Goal: Task Accomplishment & Management: Use online tool/utility

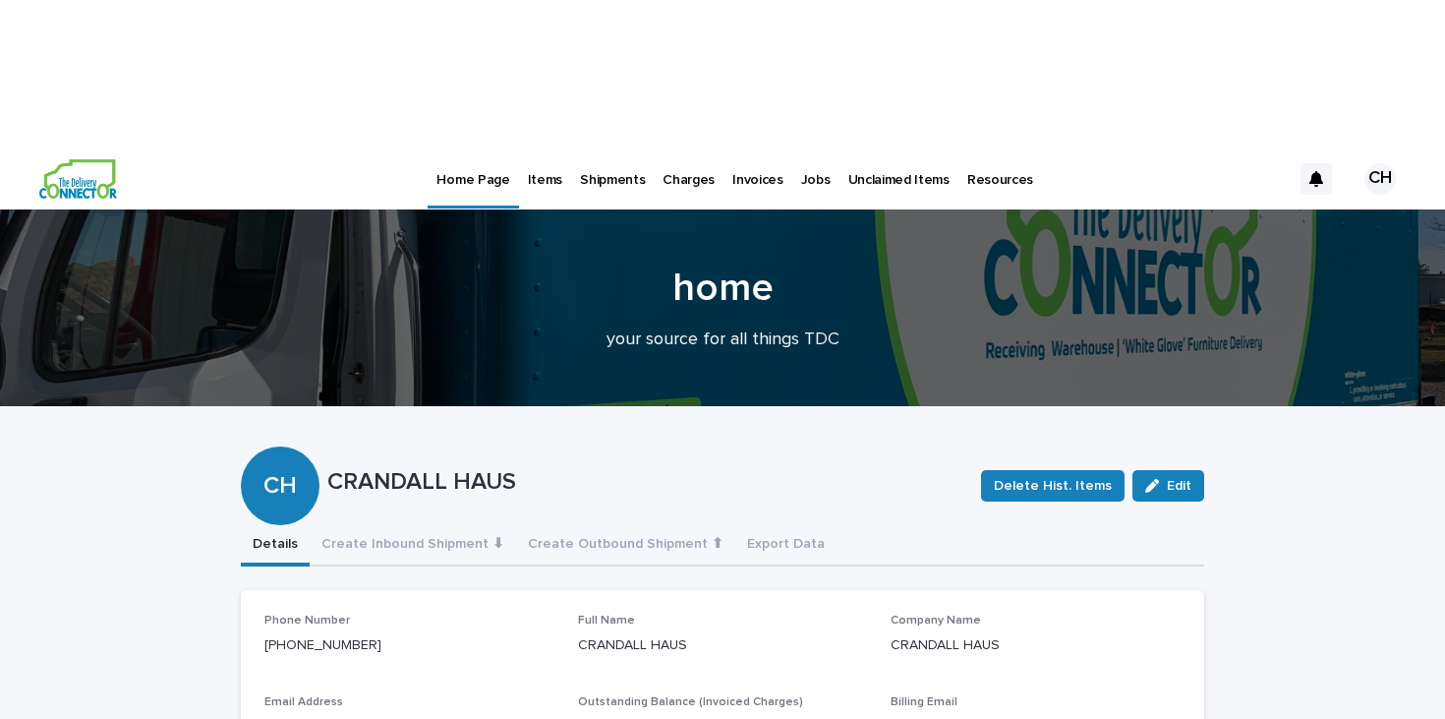
click at [848, 147] on p "Unclaimed Items" at bounding box center [898, 167] width 101 height 41
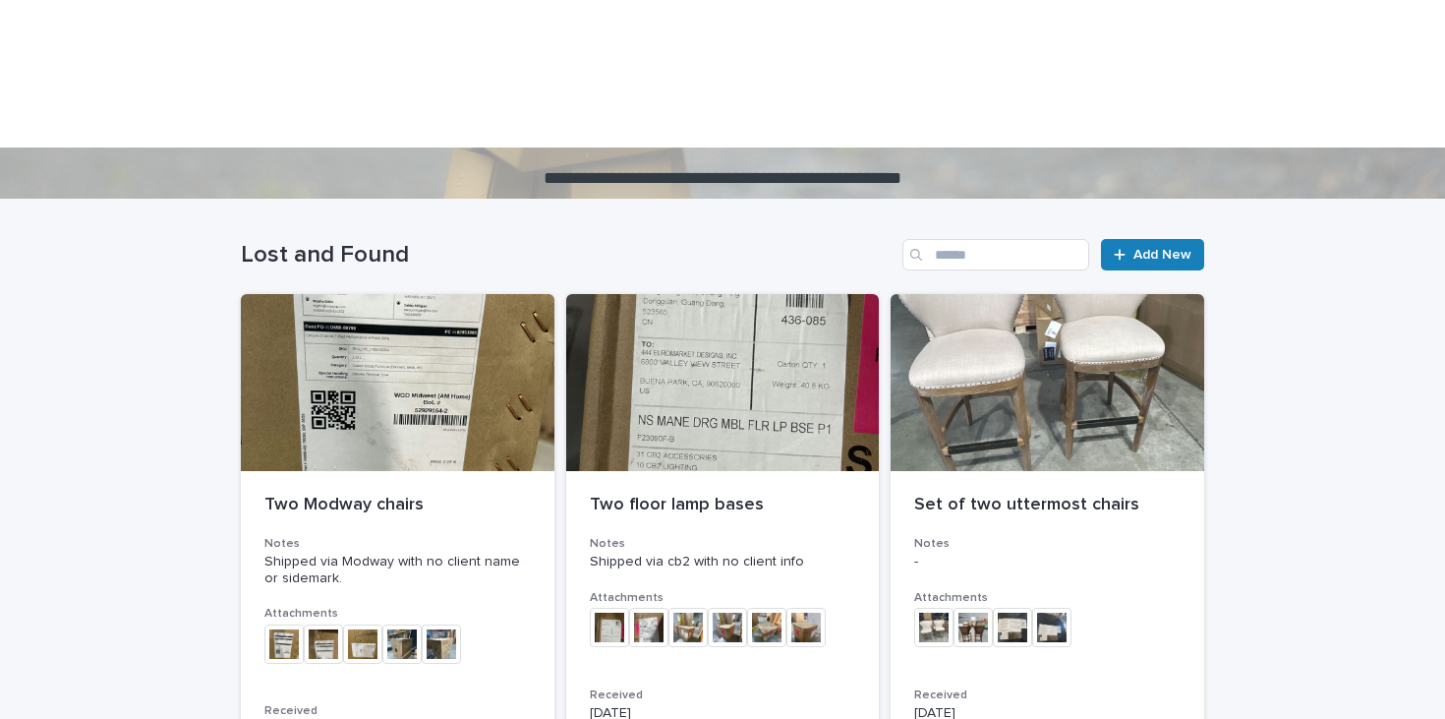
scroll to position [197, 0]
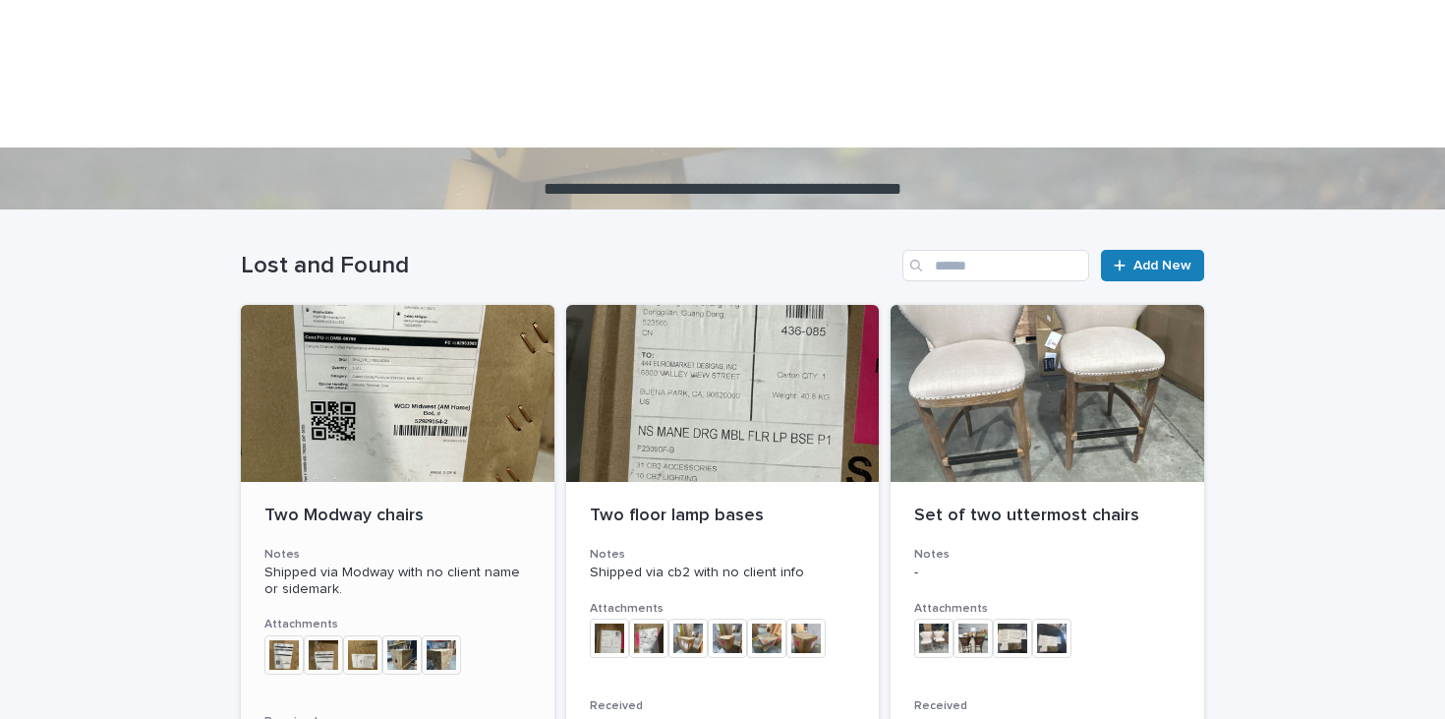
click at [438, 305] on div at bounding box center [398, 393] width 314 height 177
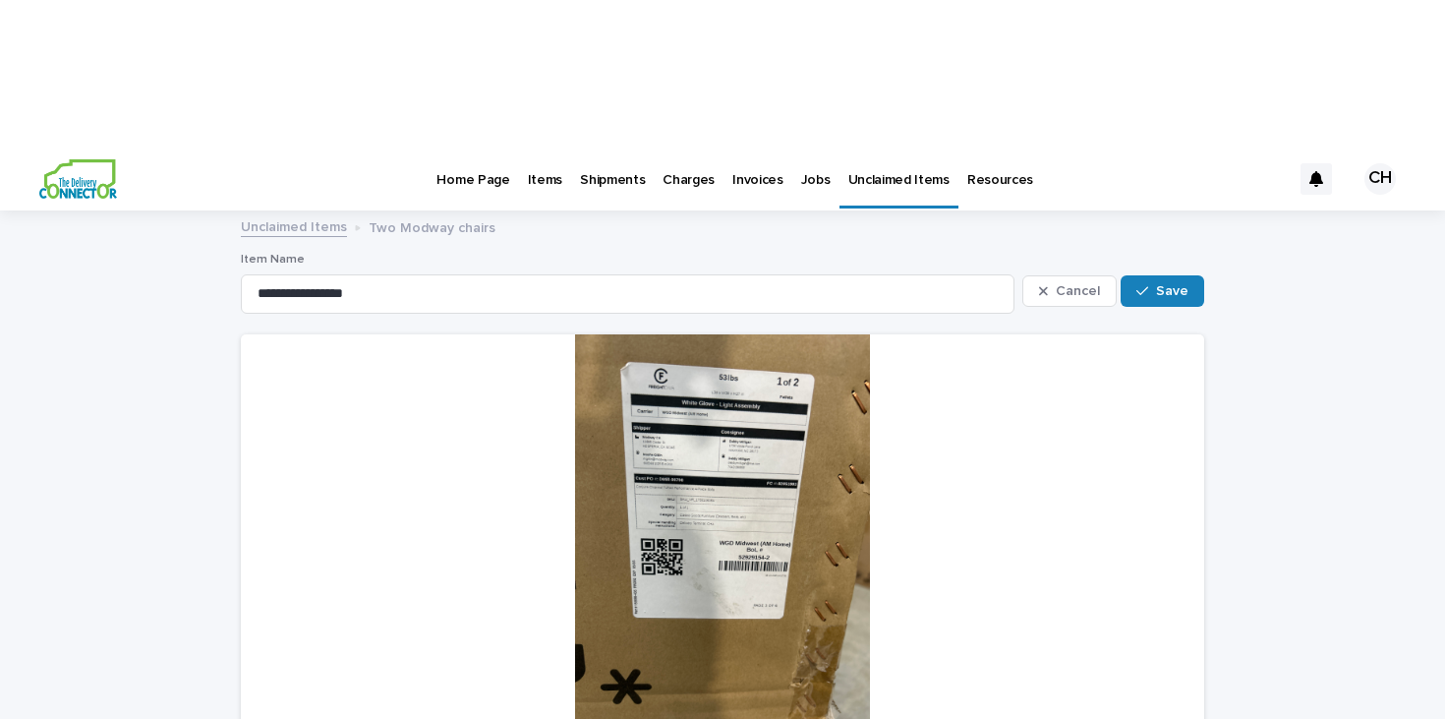
click at [650, 334] on div at bounding box center [722, 530] width 963 height 393
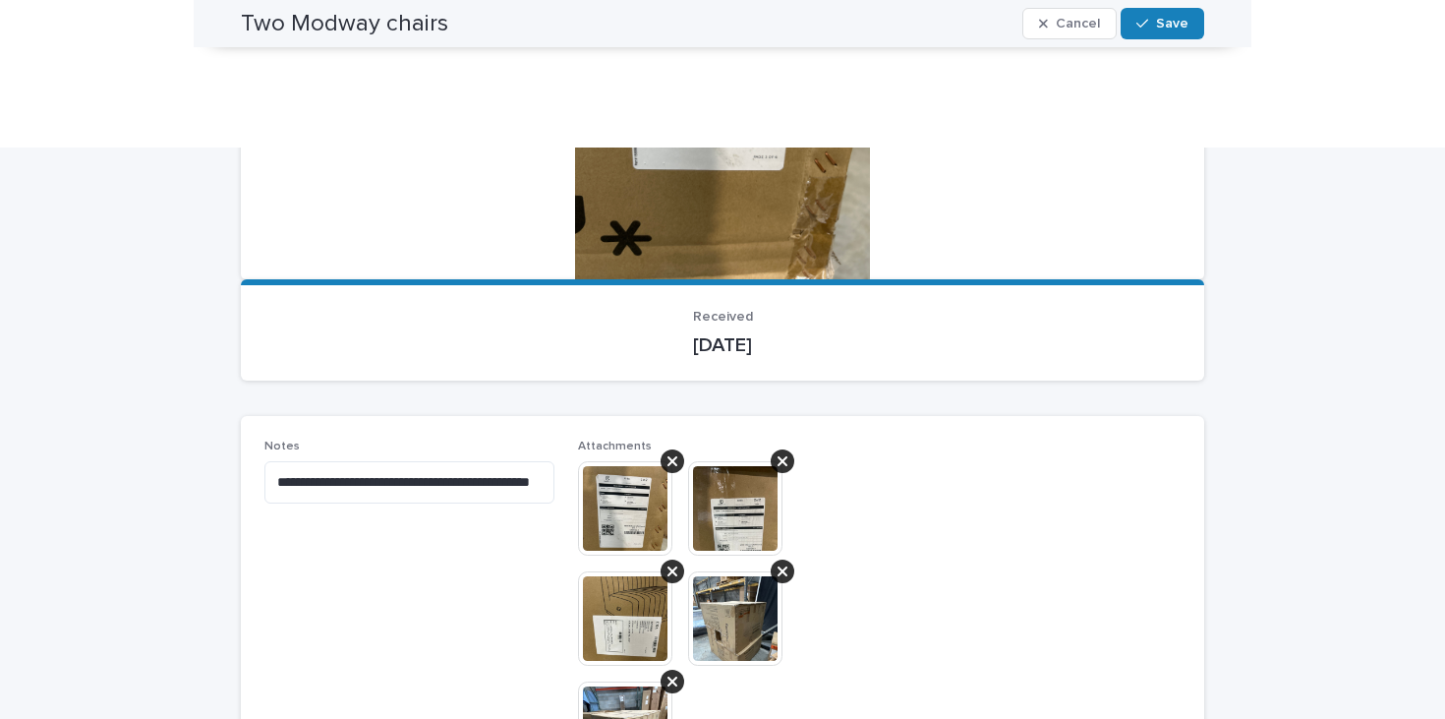
scroll to position [447, 0]
click at [613, 462] on img at bounding box center [625, 509] width 94 height 94
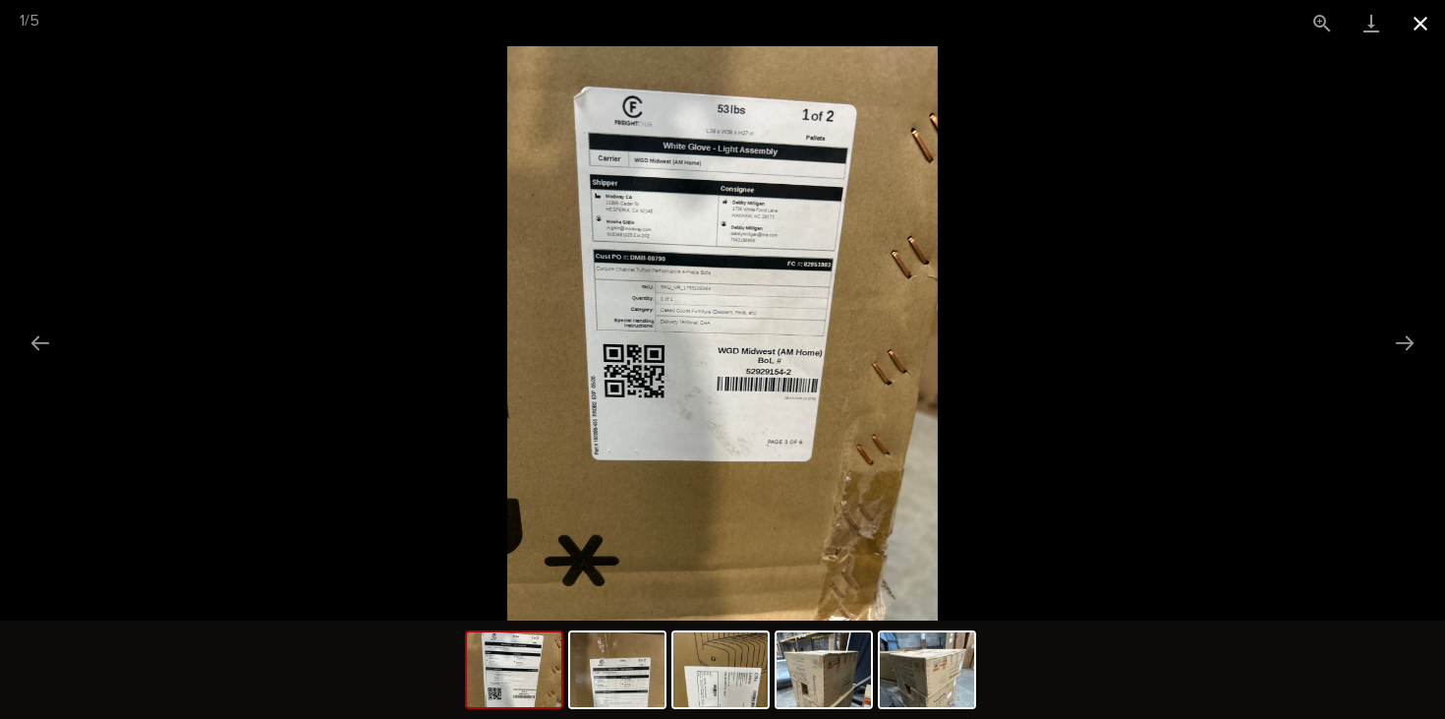
click at [1410, 28] on button "Close gallery" at bounding box center [1420, 23] width 49 height 46
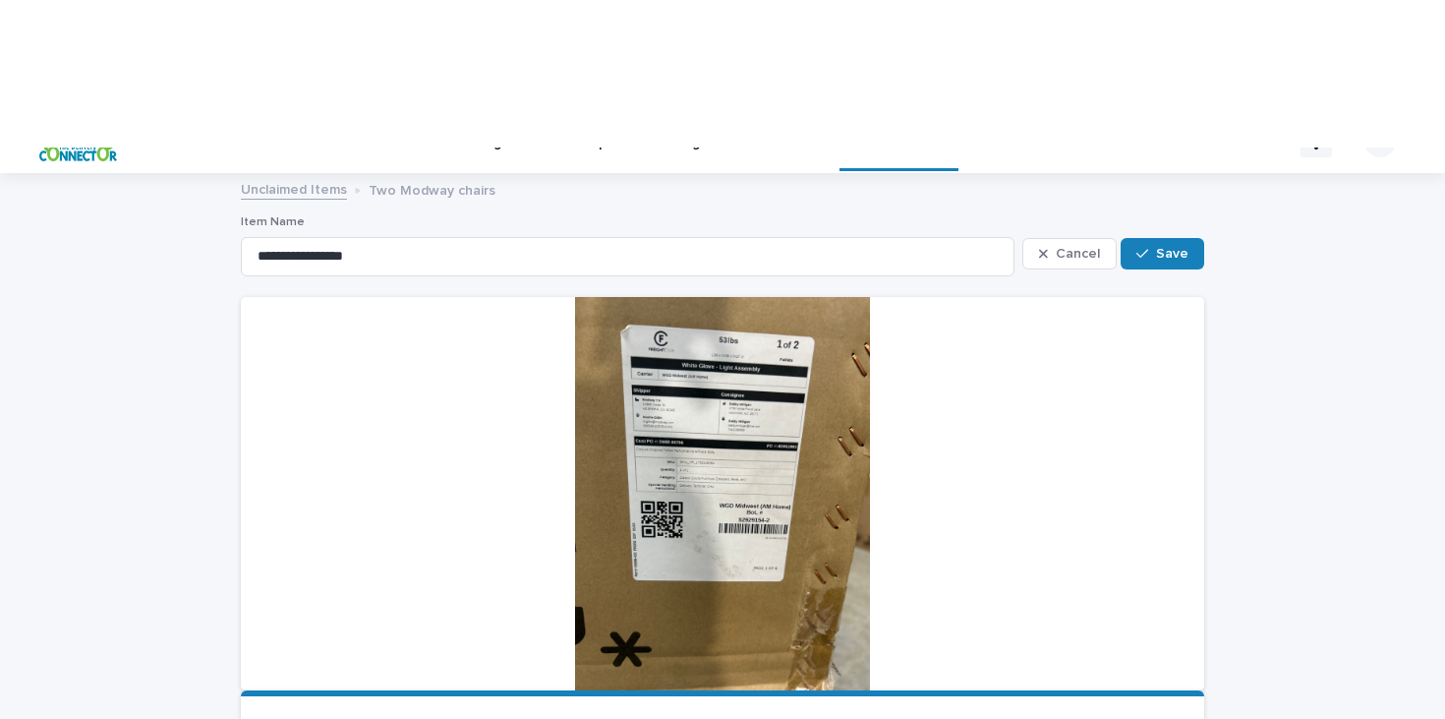
scroll to position [0, 0]
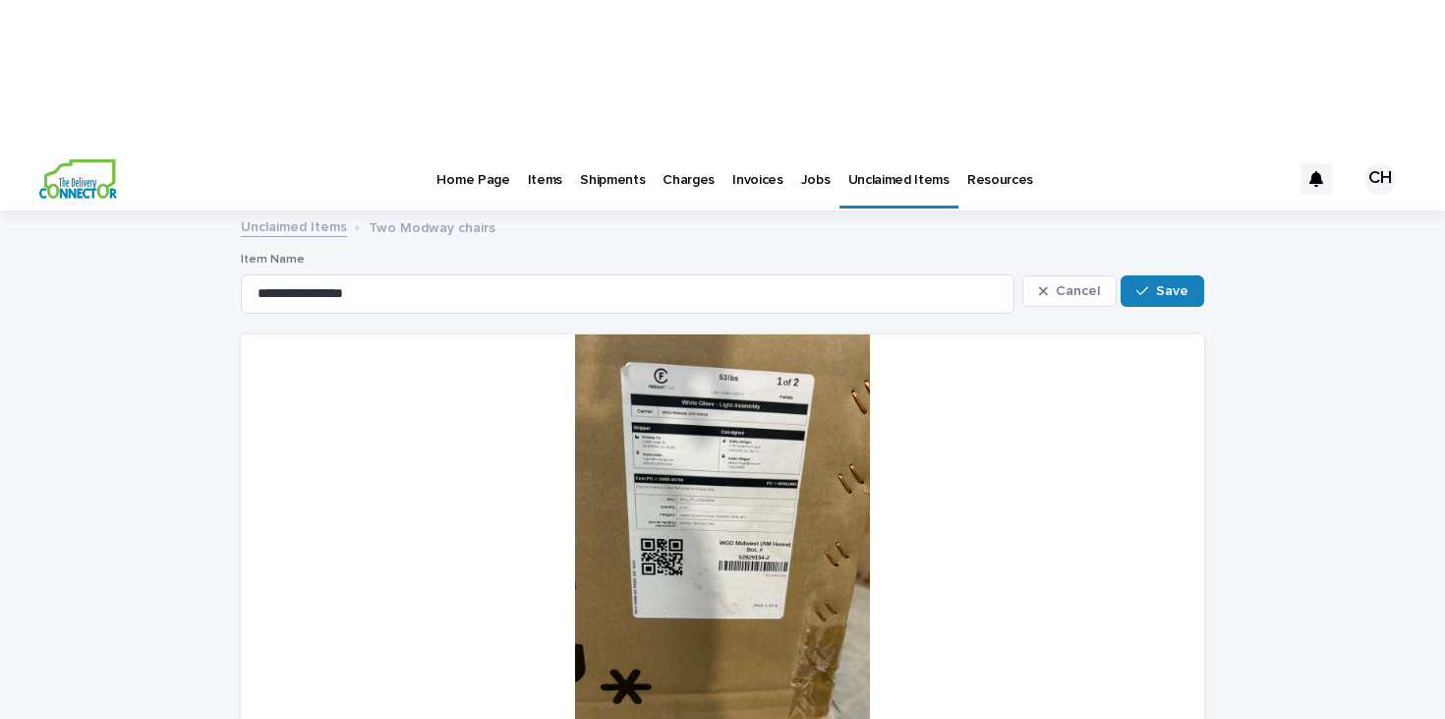
click at [330, 214] on link "Unclaimed Items" at bounding box center [294, 225] width 106 height 23
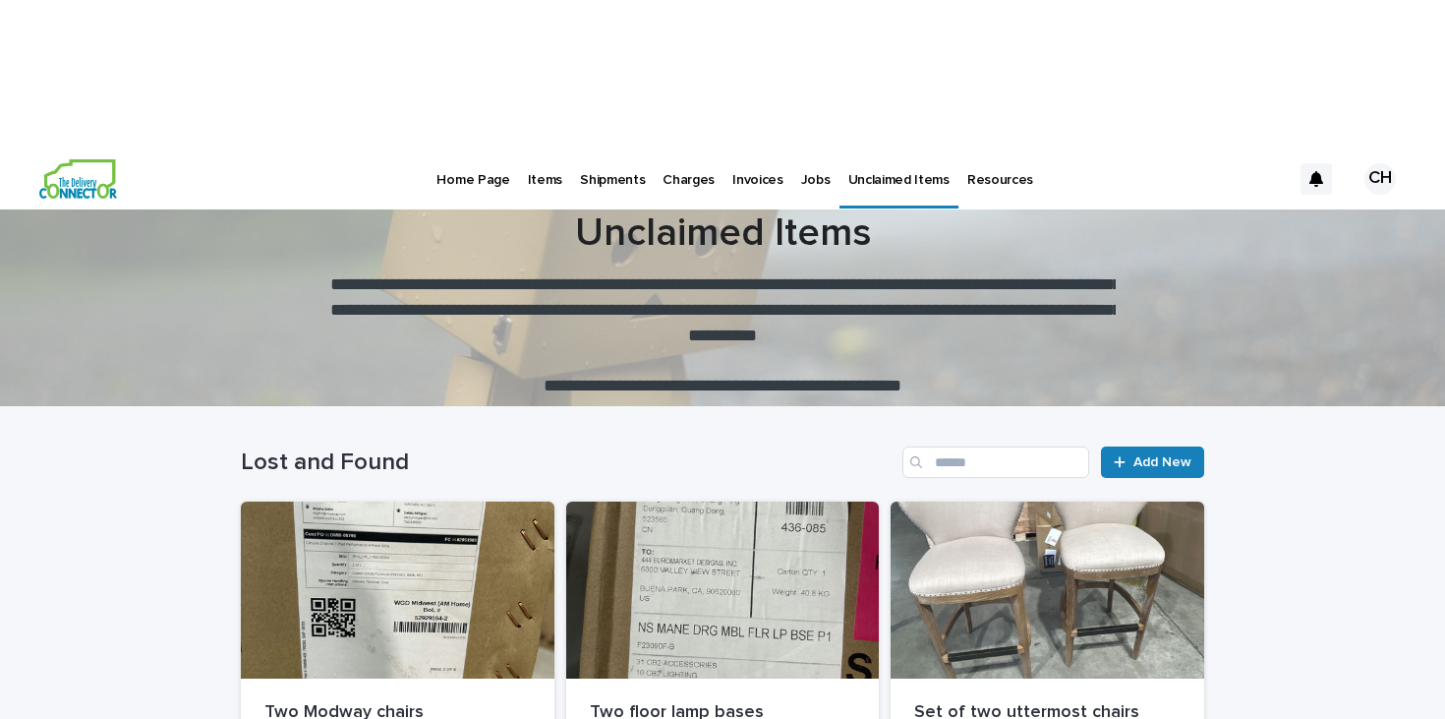
click at [529, 147] on p "Items" at bounding box center [545, 167] width 34 height 41
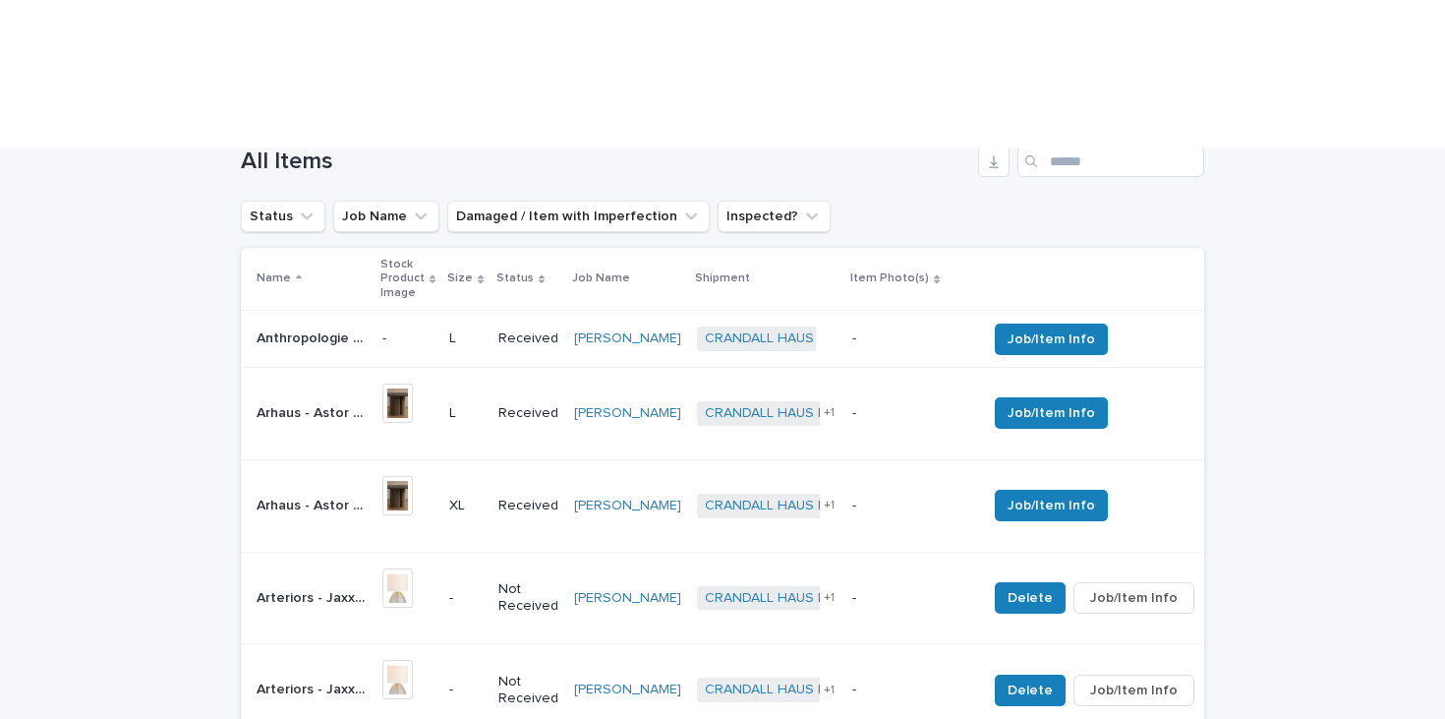
scroll to position [807, 0]
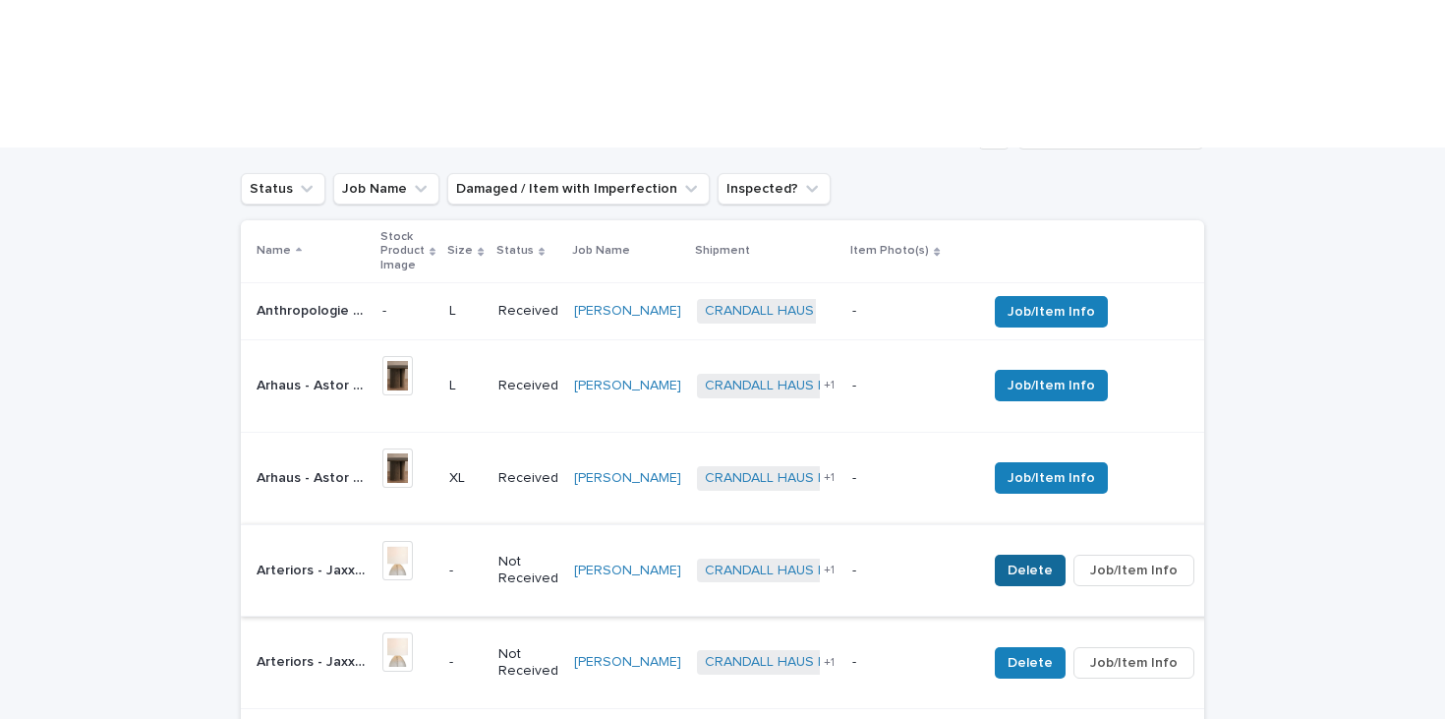
click at [1008, 560] on span "Delete" at bounding box center [1030, 570] width 45 height 20
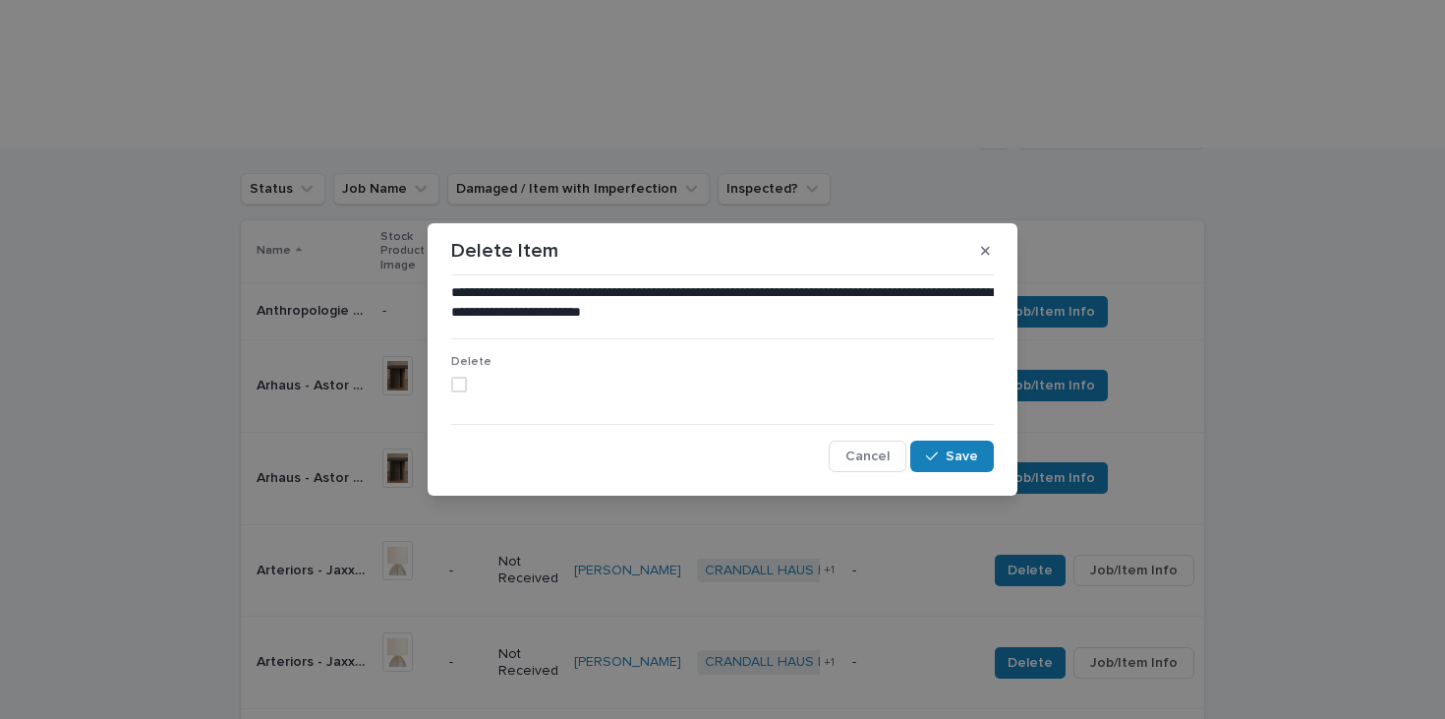
click at [461, 380] on span at bounding box center [459, 385] width 16 height 16
click at [945, 458] on div "button" at bounding box center [936, 456] width 20 height 14
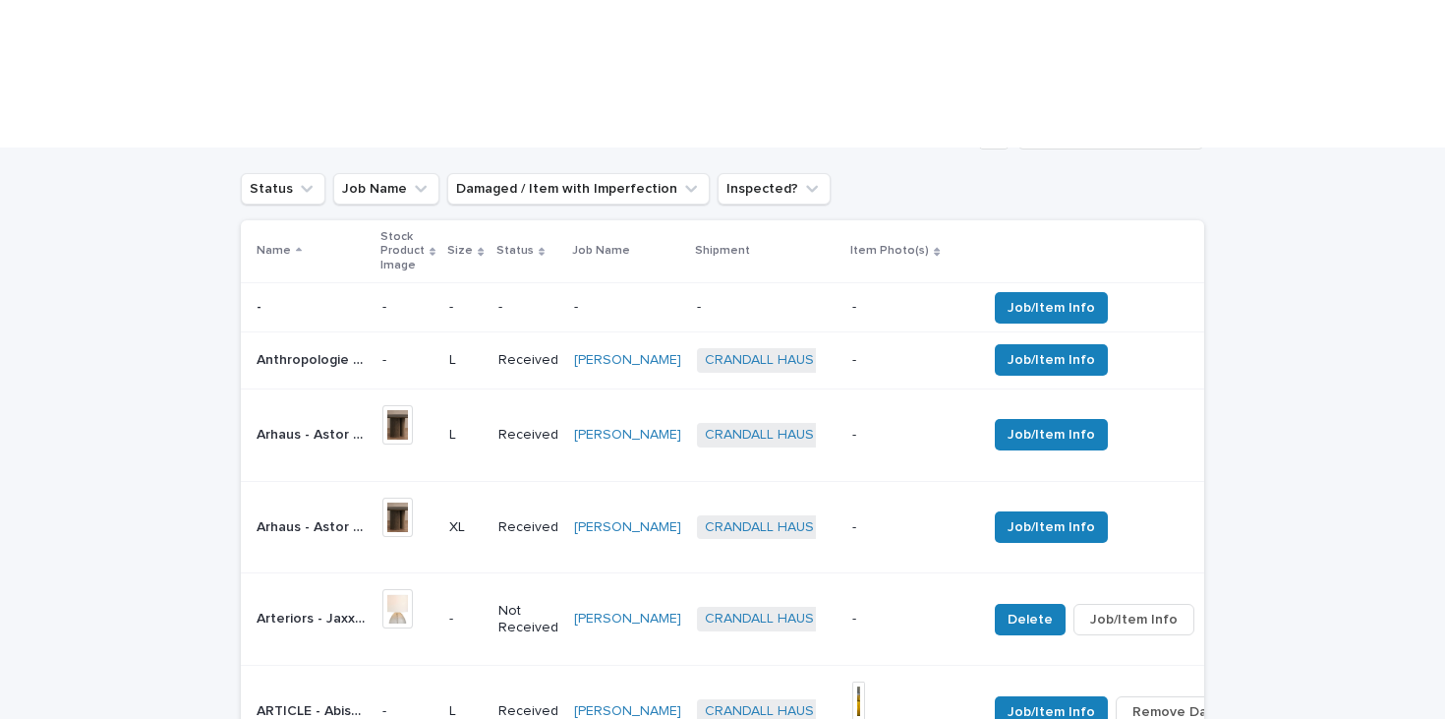
scroll to position [786, 0]
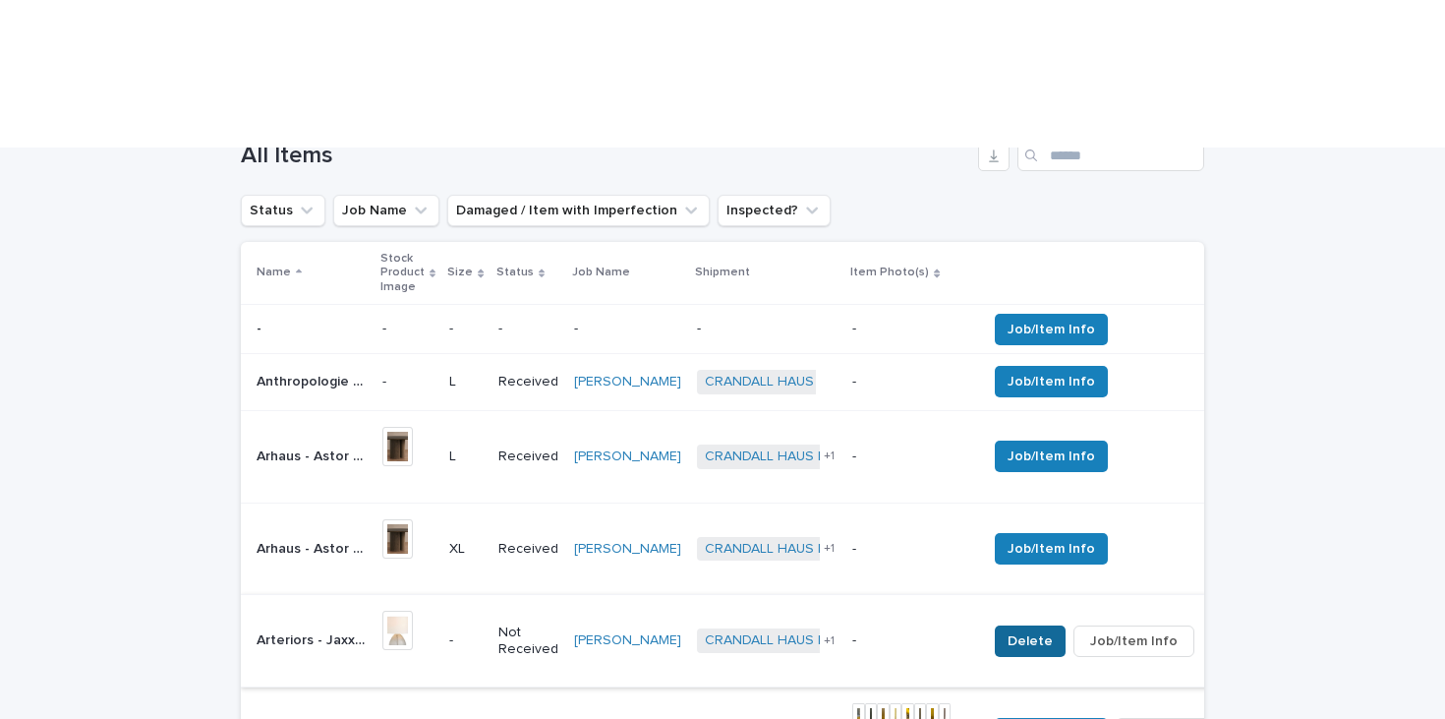
click at [1008, 631] on span "Delete" at bounding box center [1030, 641] width 45 height 20
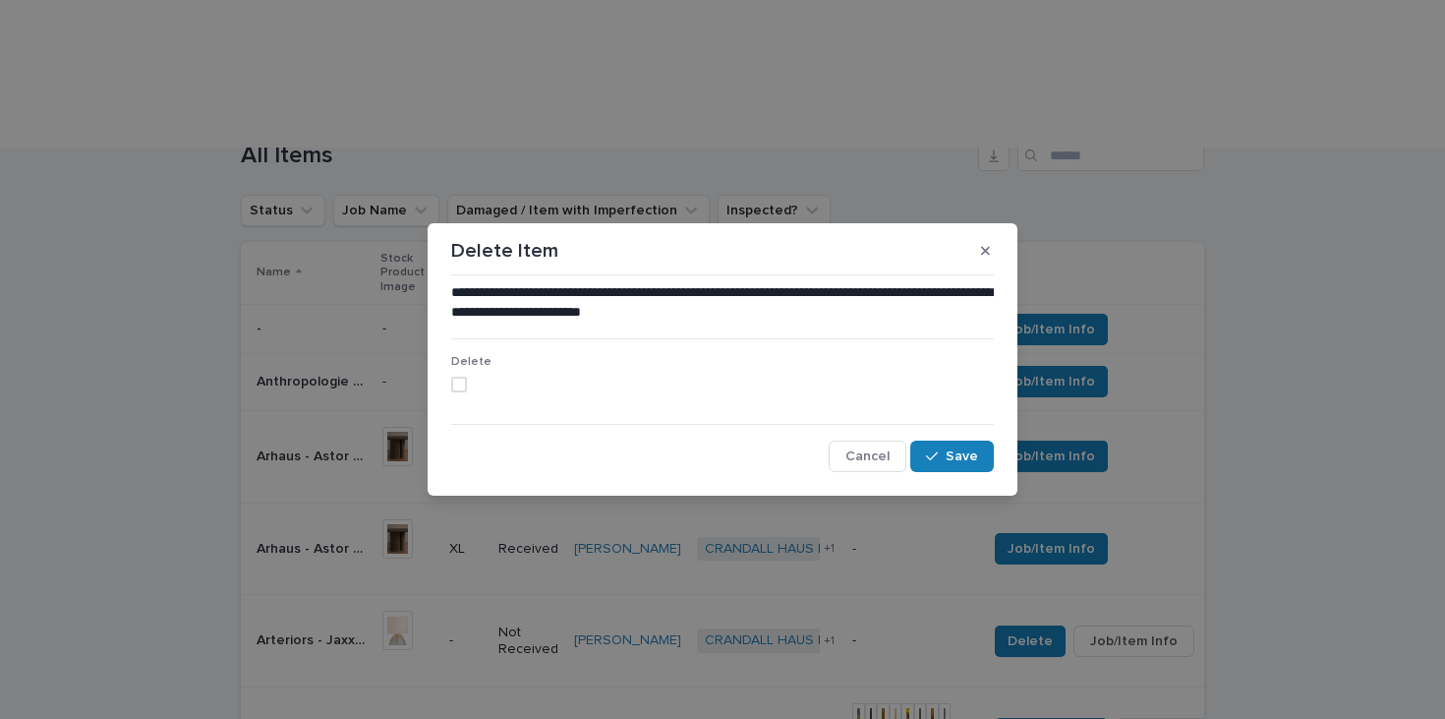
click at [459, 383] on span at bounding box center [459, 385] width 16 height 16
click at [947, 461] on button "Save" at bounding box center [952, 455] width 84 height 31
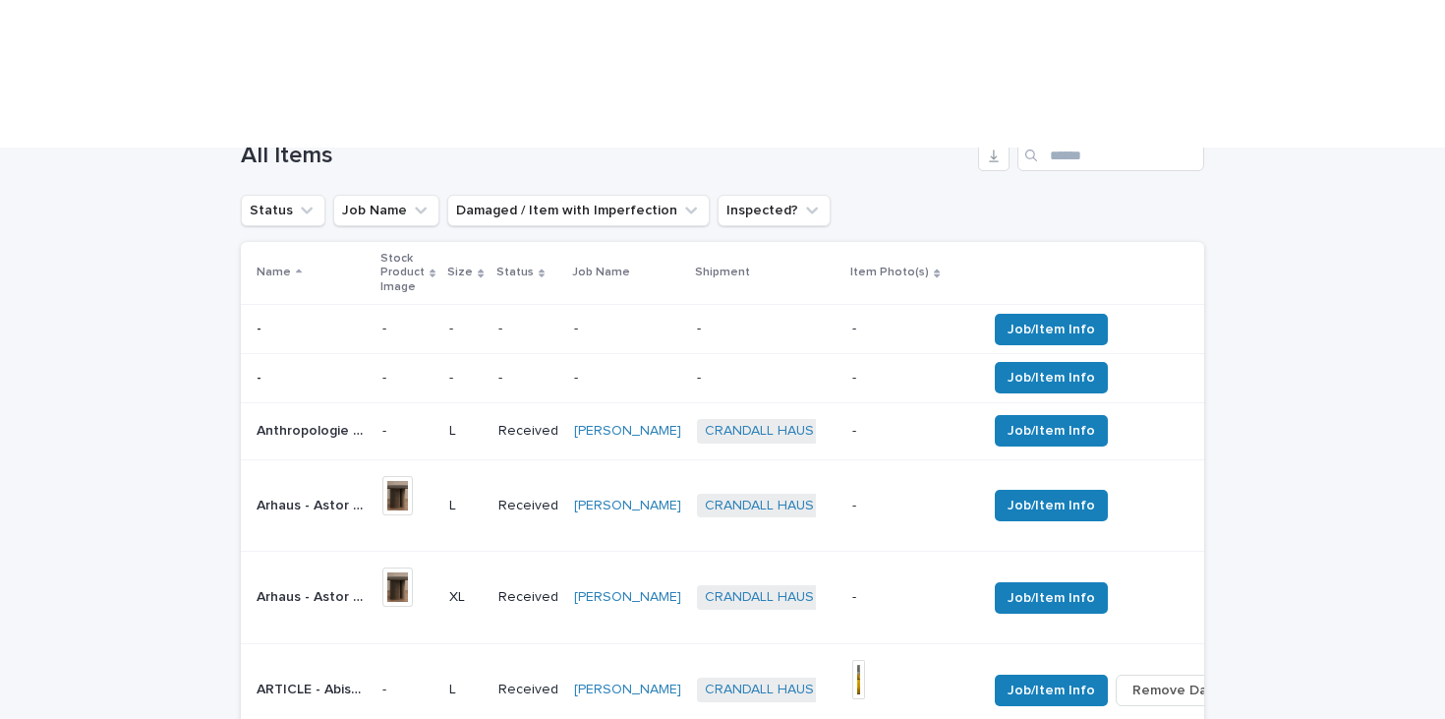
scroll to position [789, 0]
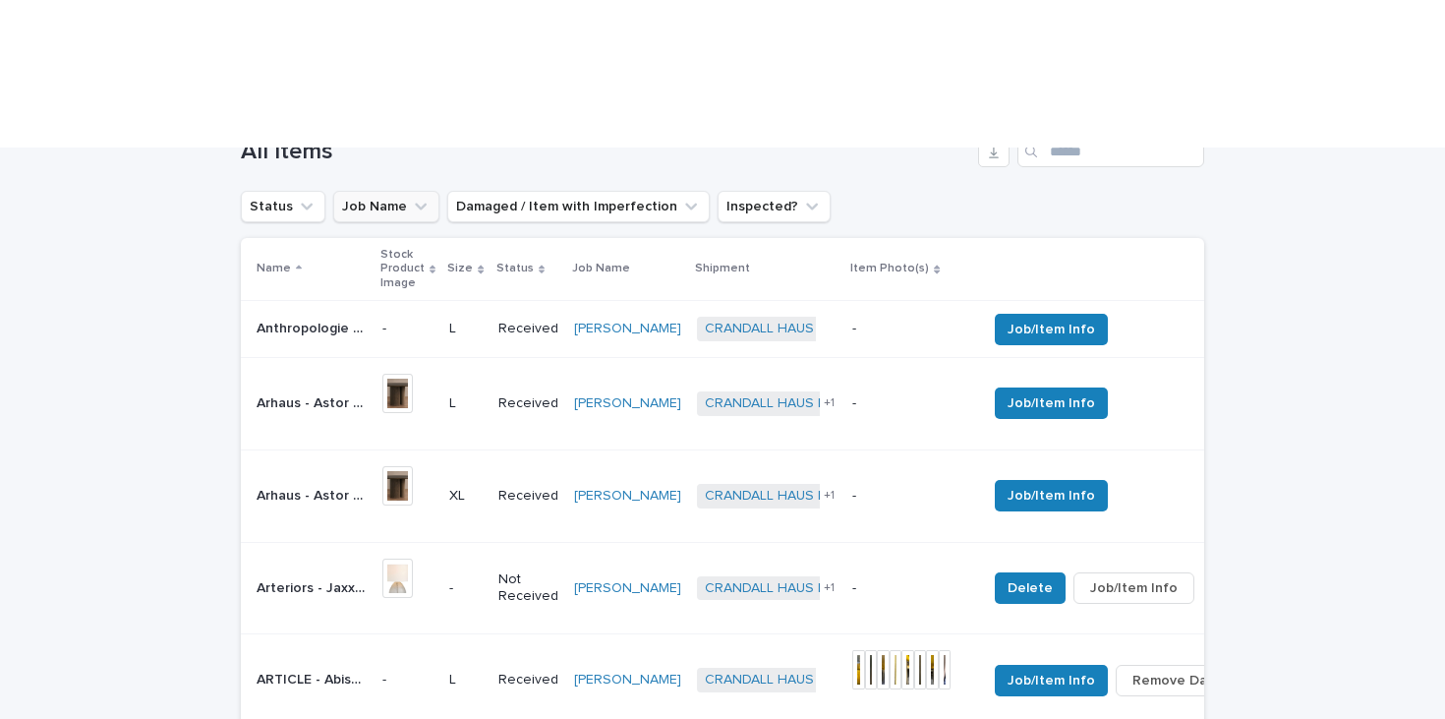
click at [365, 191] on button "Job Name" at bounding box center [386, 206] width 106 height 31
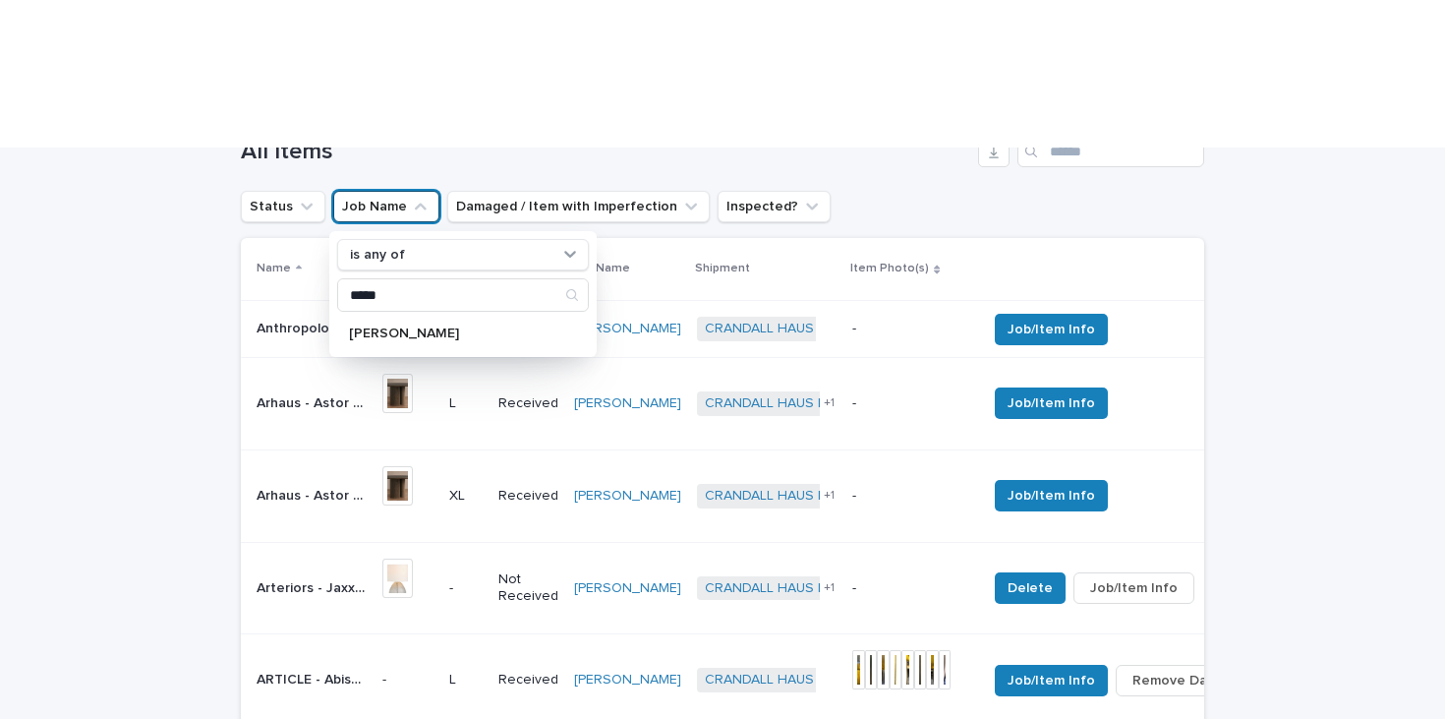
type input "*****"
click at [373, 318] on div "[PERSON_NAME]" at bounding box center [463, 333] width 252 height 31
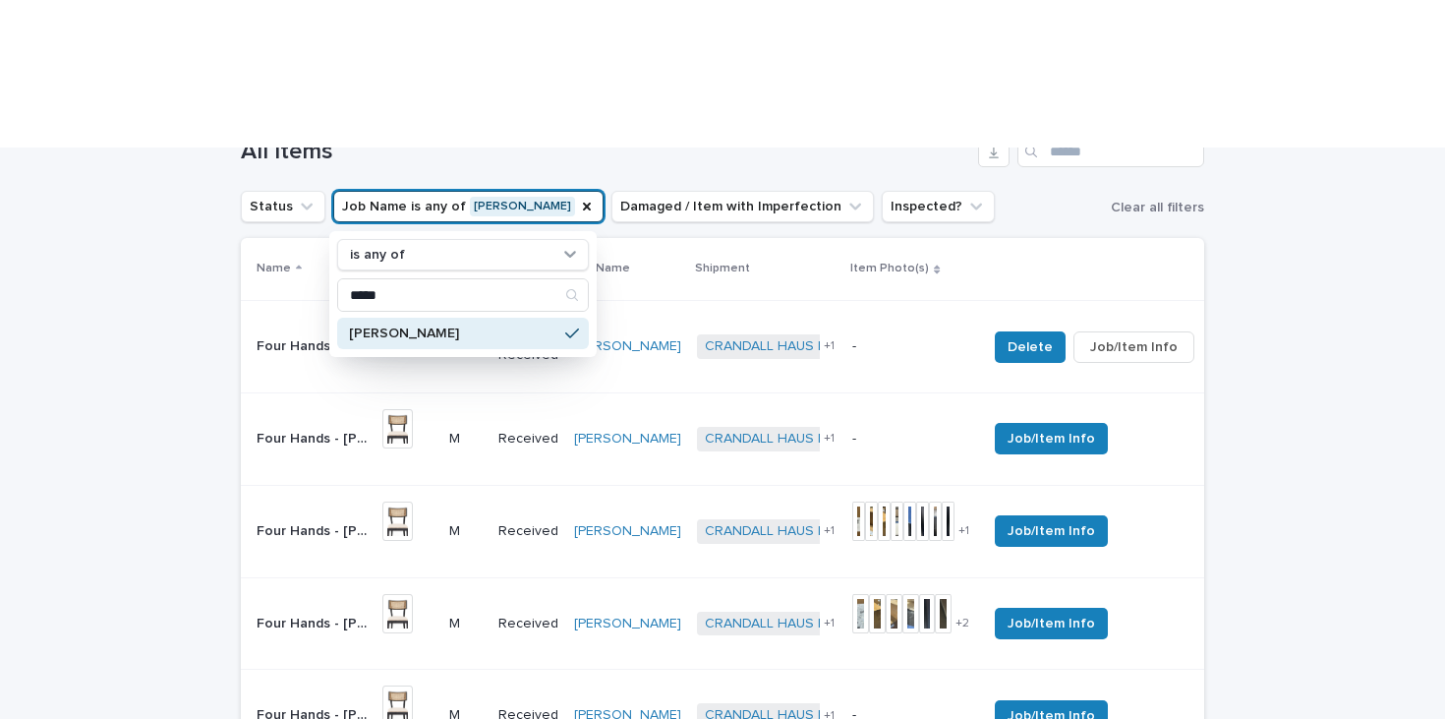
click at [190, 210] on div "Loading... Saving… Loading... Saving… Status of Items Received Not Received Dis…" at bounding box center [722, 527] width 1445 height 1726
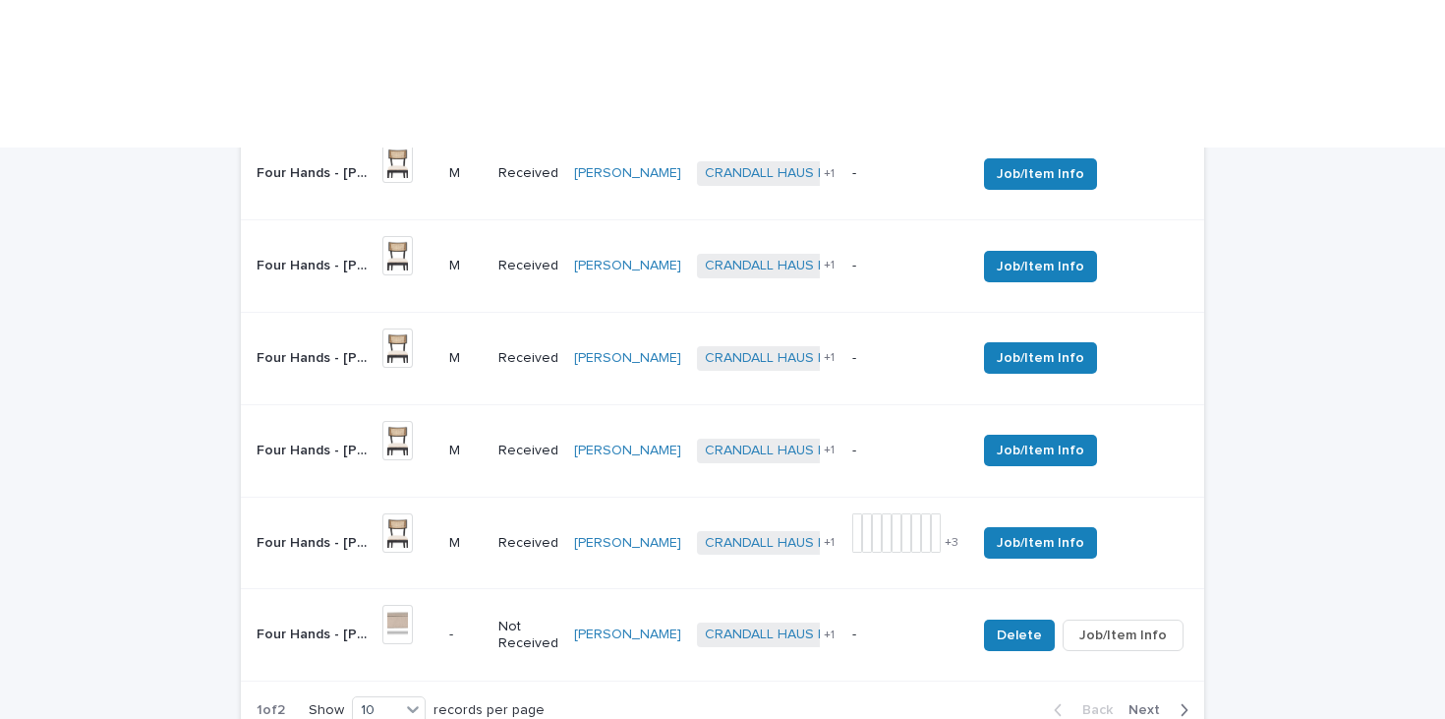
scroll to position [1332, 0]
click at [1131, 702] on span "Next" at bounding box center [1150, 709] width 43 height 14
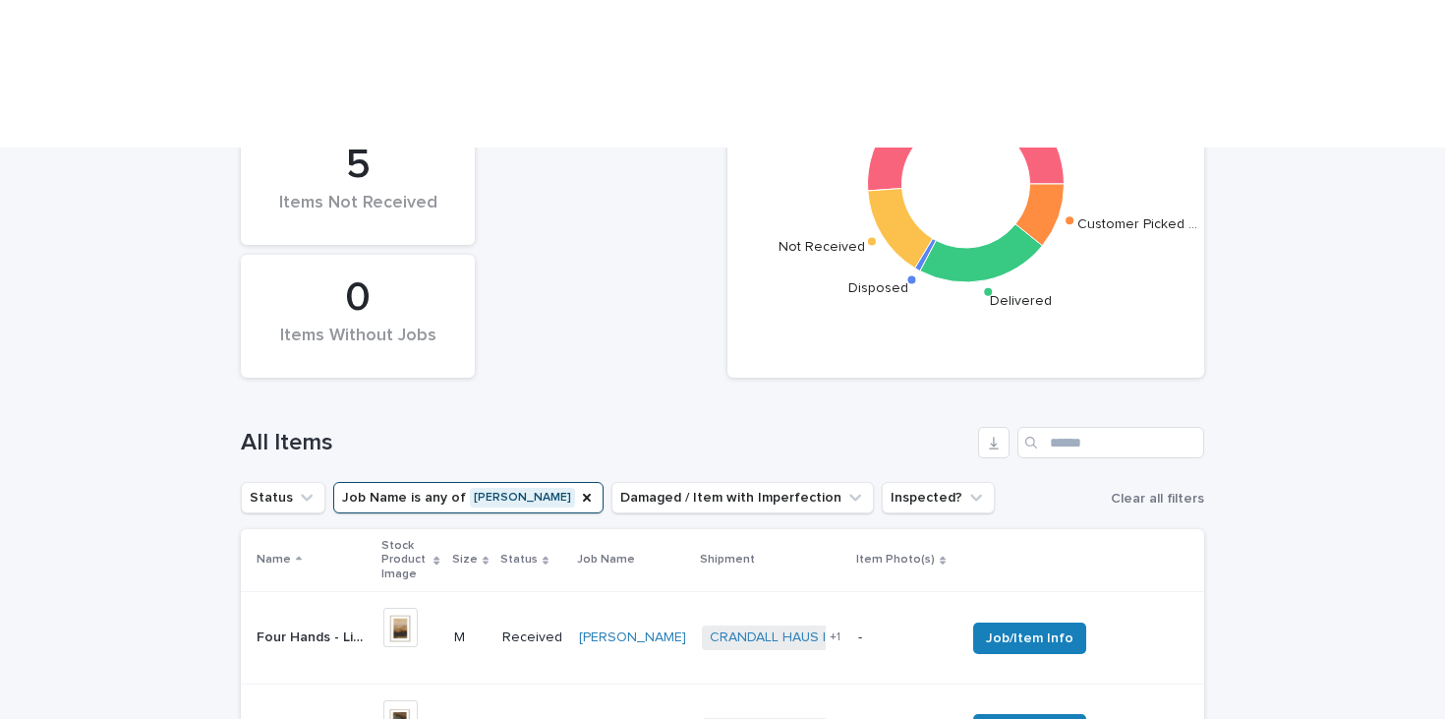
scroll to position [497, 0]
click at [583, 495] on icon "Job Name" at bounding box center [587, 499] width 8 height 8
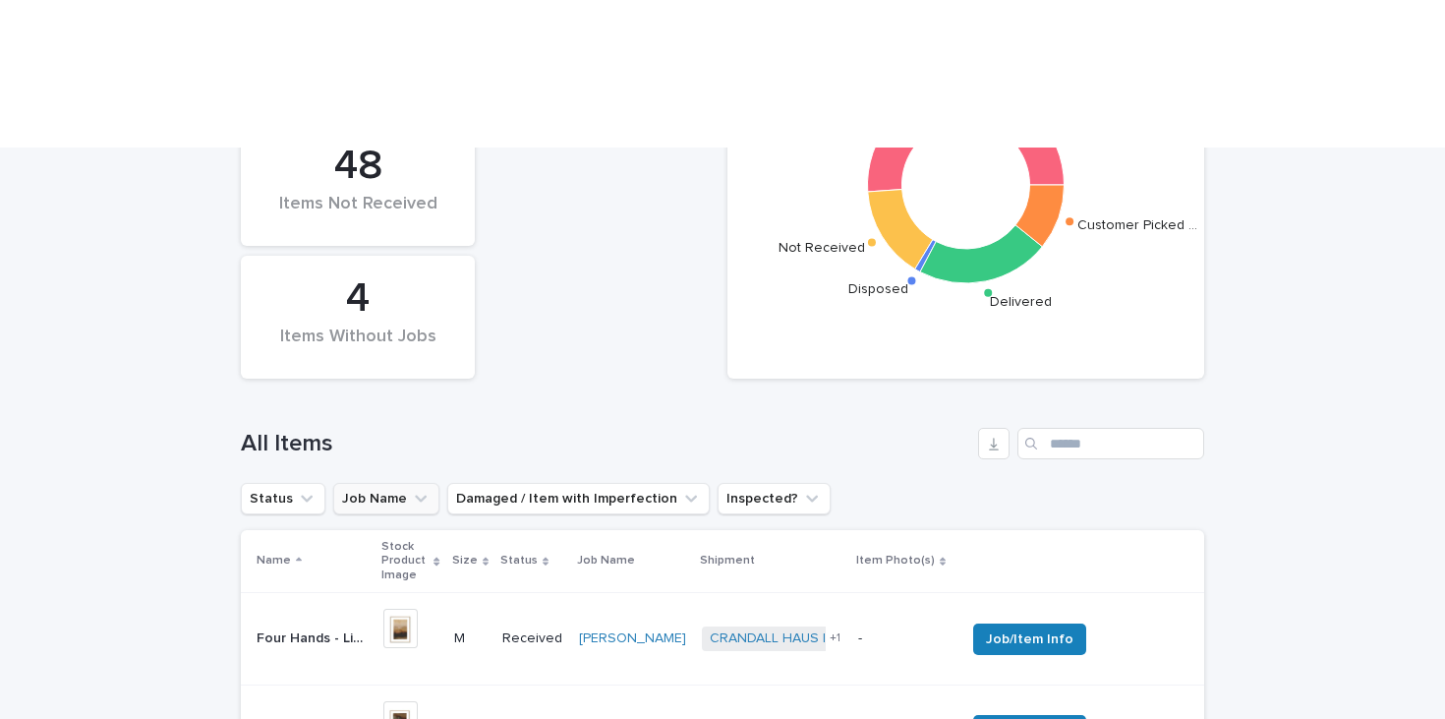
click at [378, 483] on button "Job Name" at bounding box center [386, 498] width 106 height 31
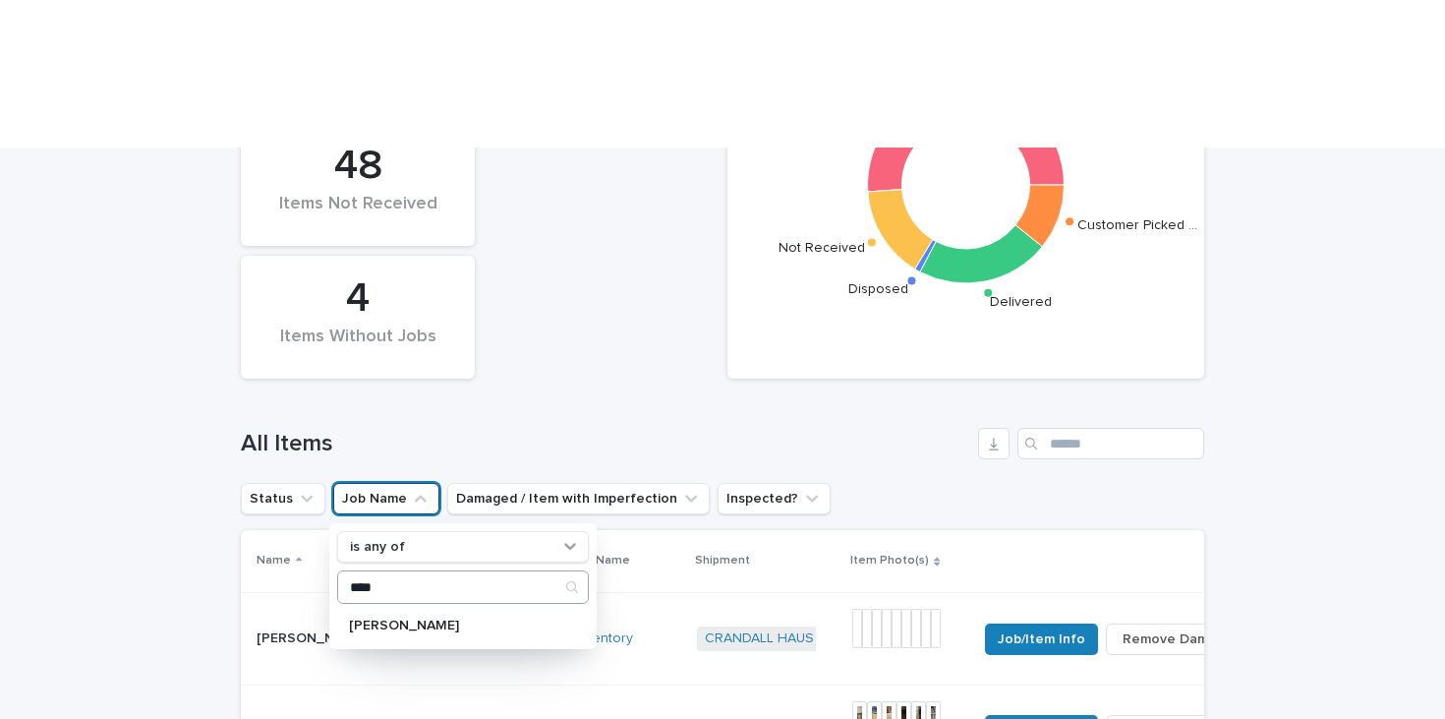
type input "****"
click at [365, 618] on p "[PERSON_NAME]" at bounding box center [453, 625] width 208 height 14
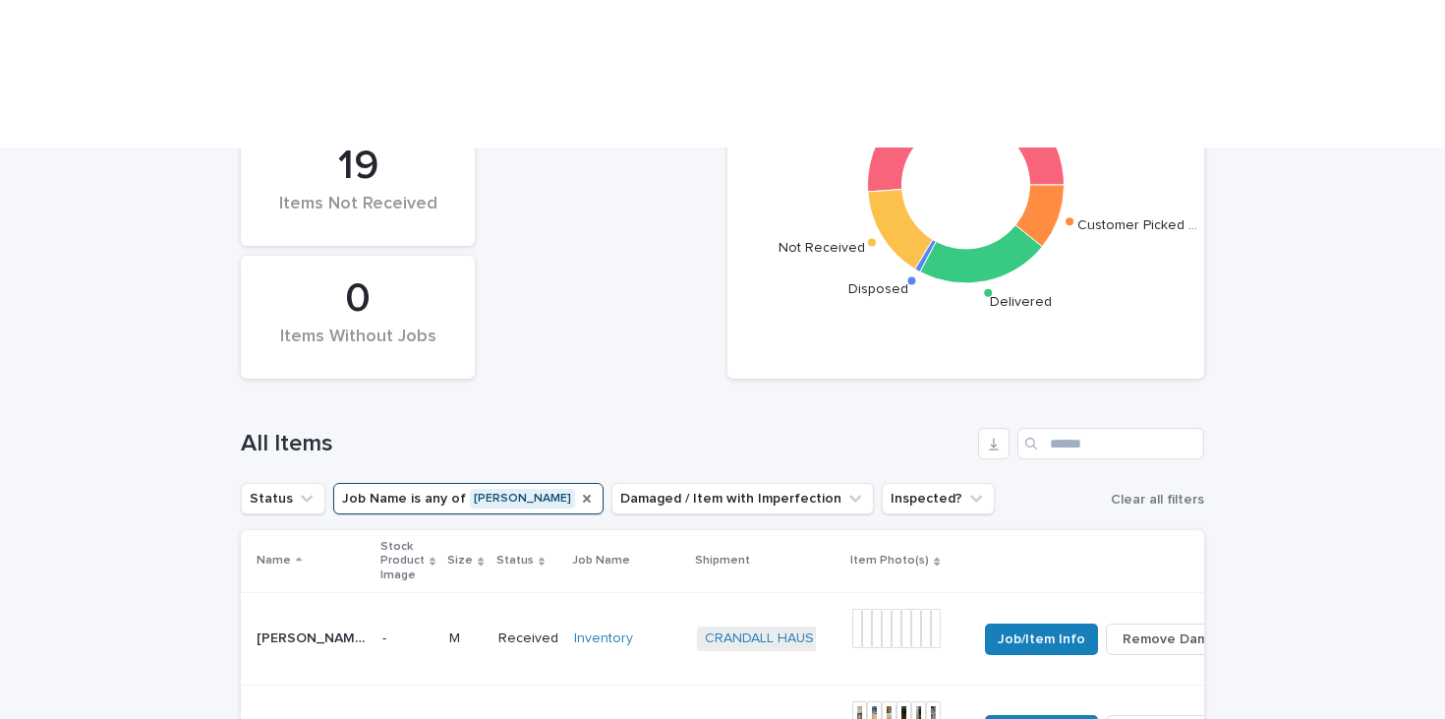
scroll to position [526, 0]
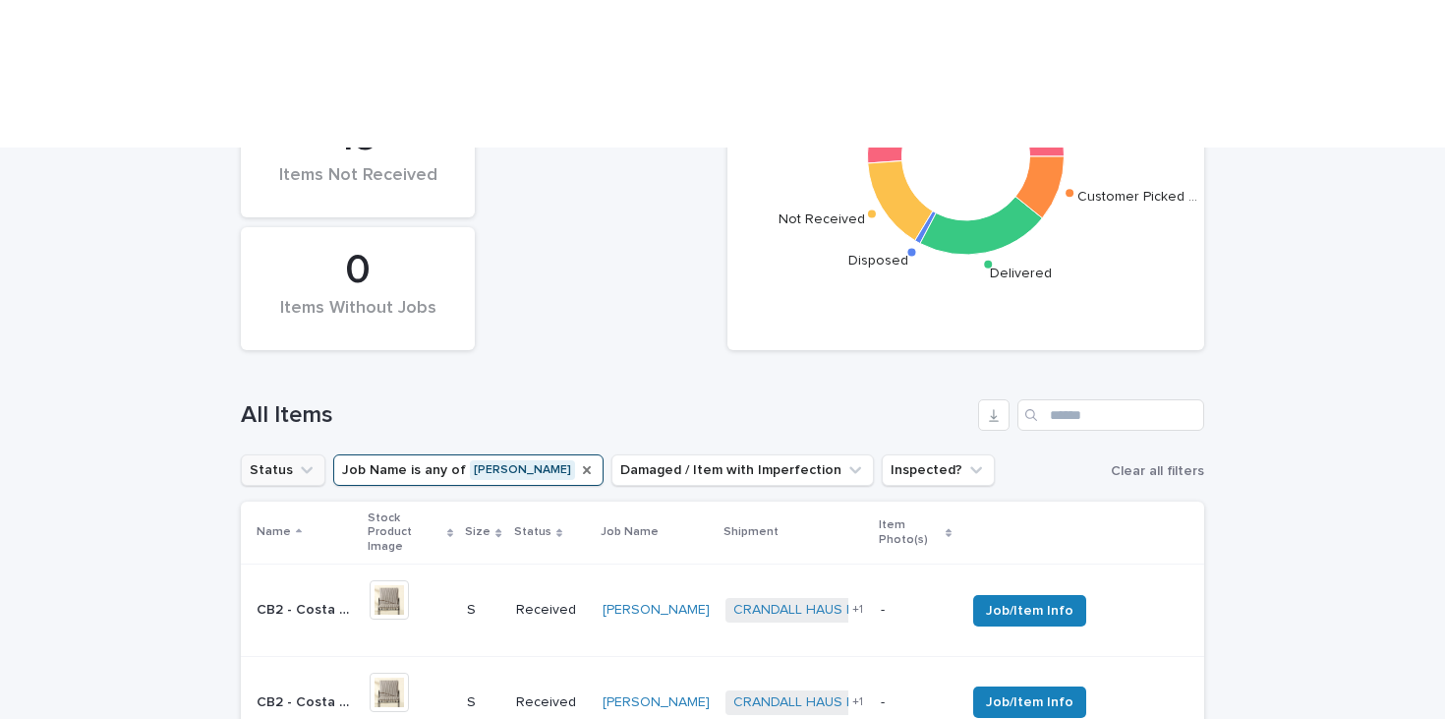
click at [264, 454] on button "Status" at bounding box center [283, 469] width 85 height 31
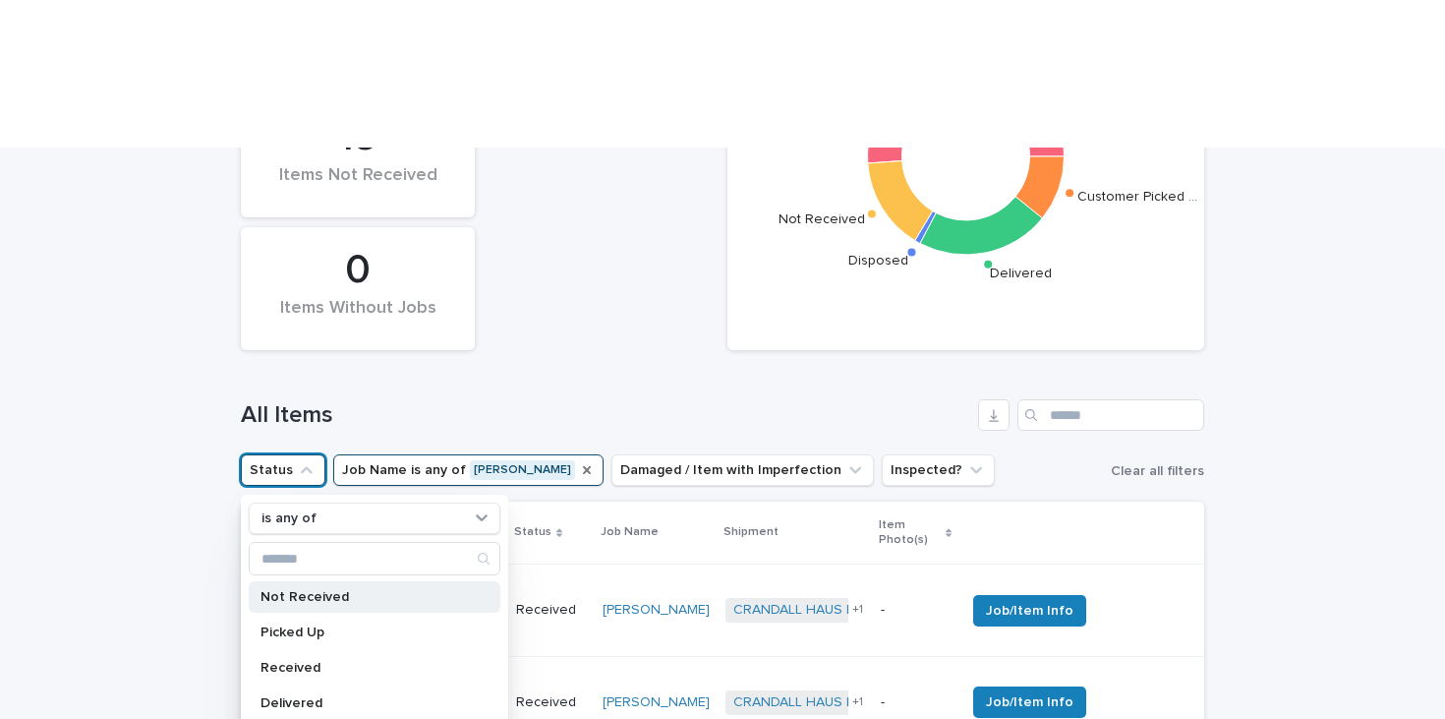
click at [297, 590] on p "Not Received" at bounding box center [365, 597] width 208 height 14
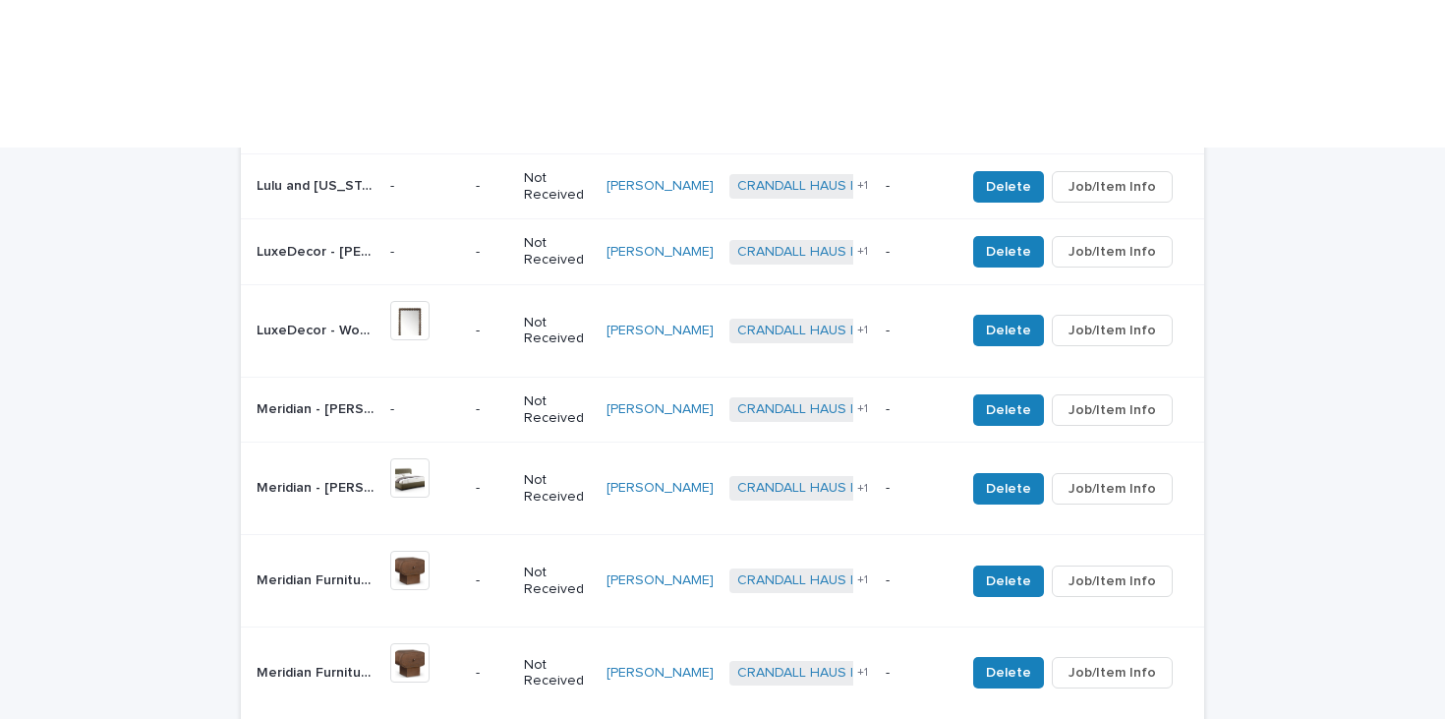
scroll to position [1131, 0]
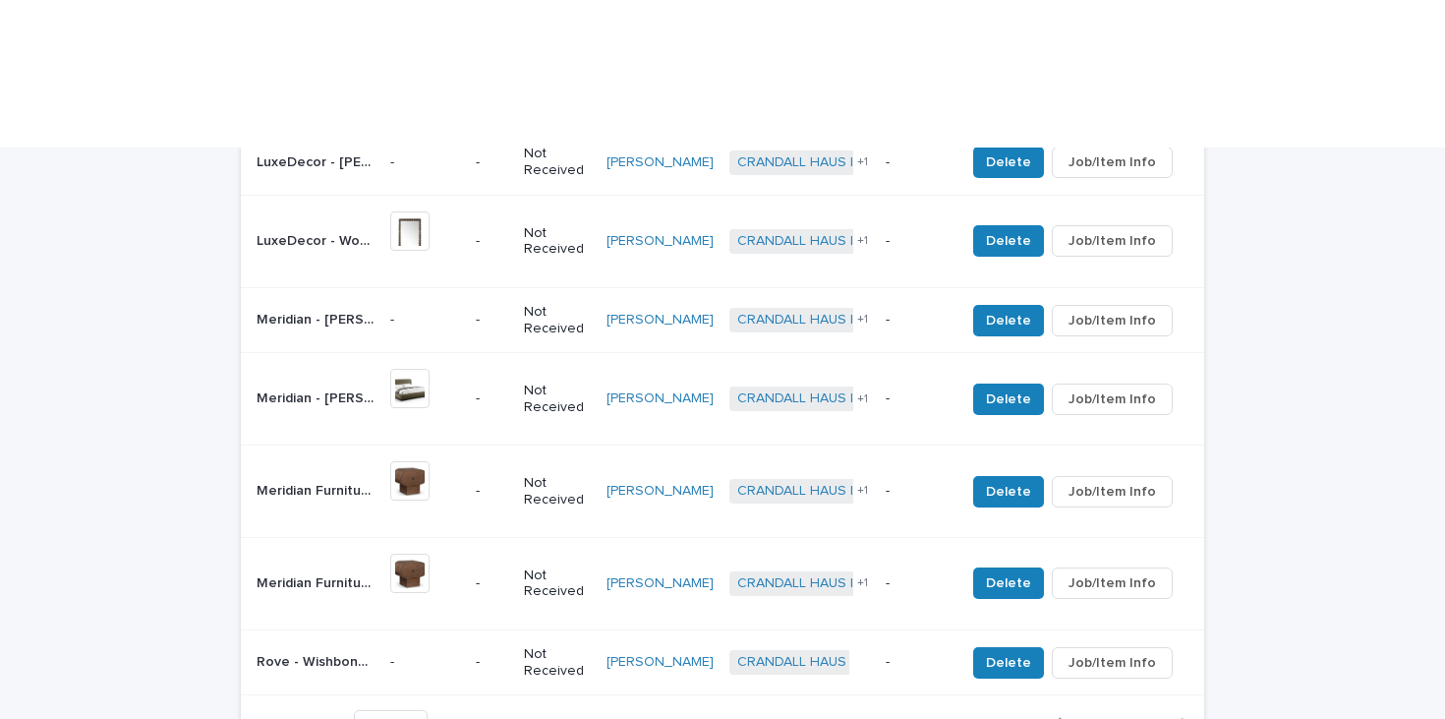
click at [1092, 699] on div "Back Next" at bounding box center [1121, 723] width 166 height 49
click at [1093, 717] on span "Back" at bounding box center [1092, 724] width 42 height 14
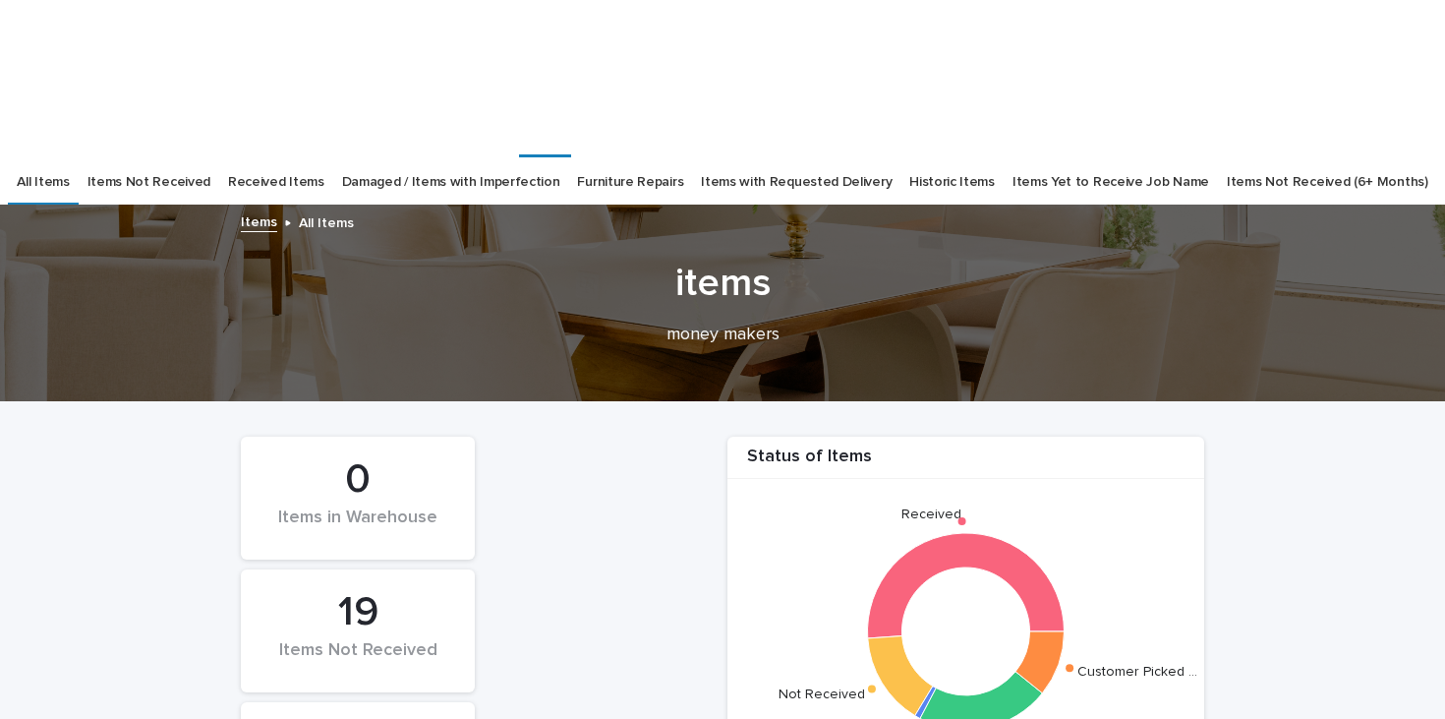
scroll to position [19, 0]
